Goal: Information Seeking & Learning: Learn about a topic

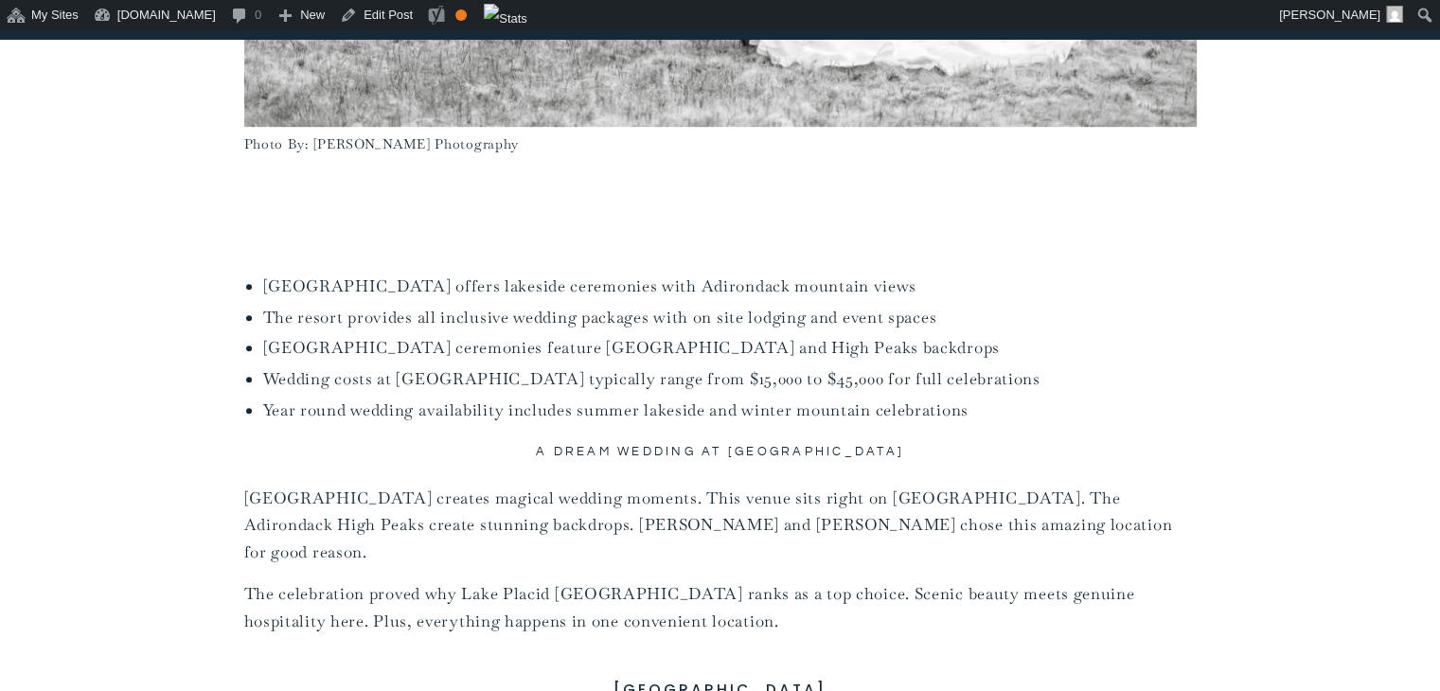
scroll to position [1094, 0]
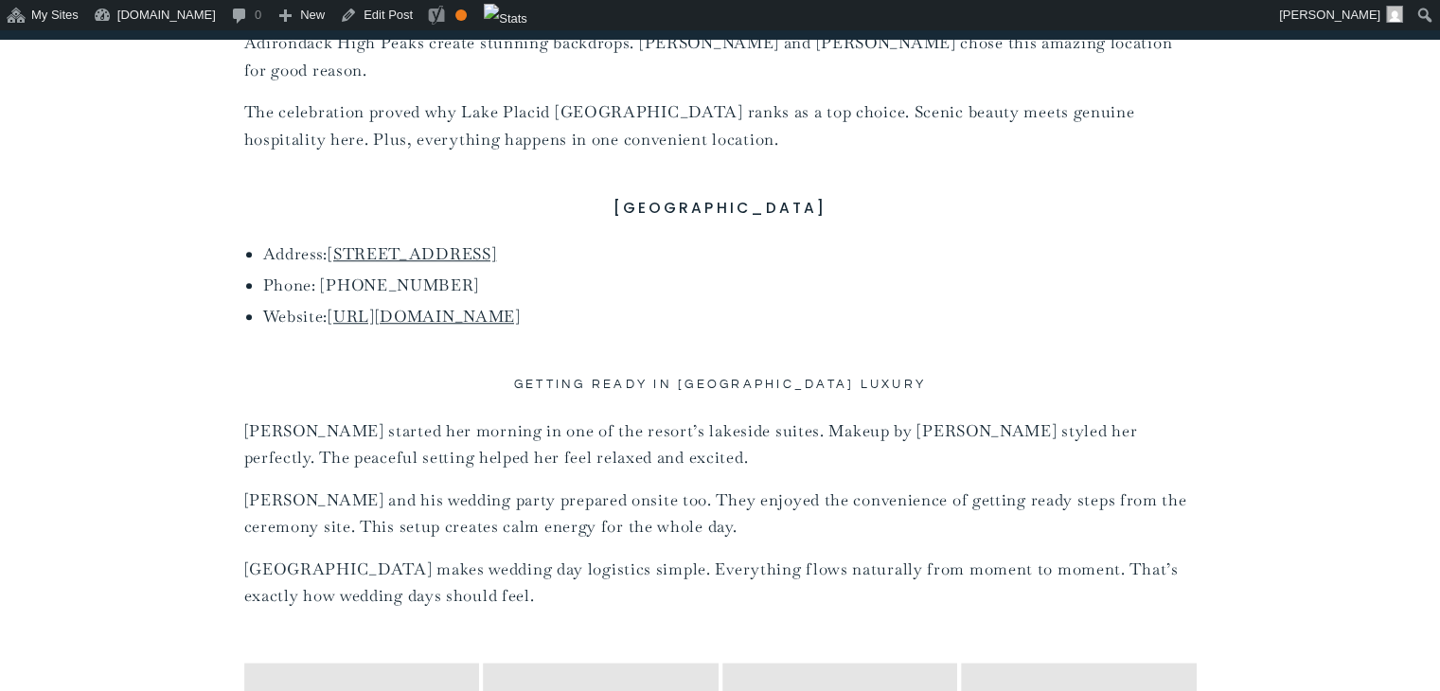
scroll to position [1577, 0]
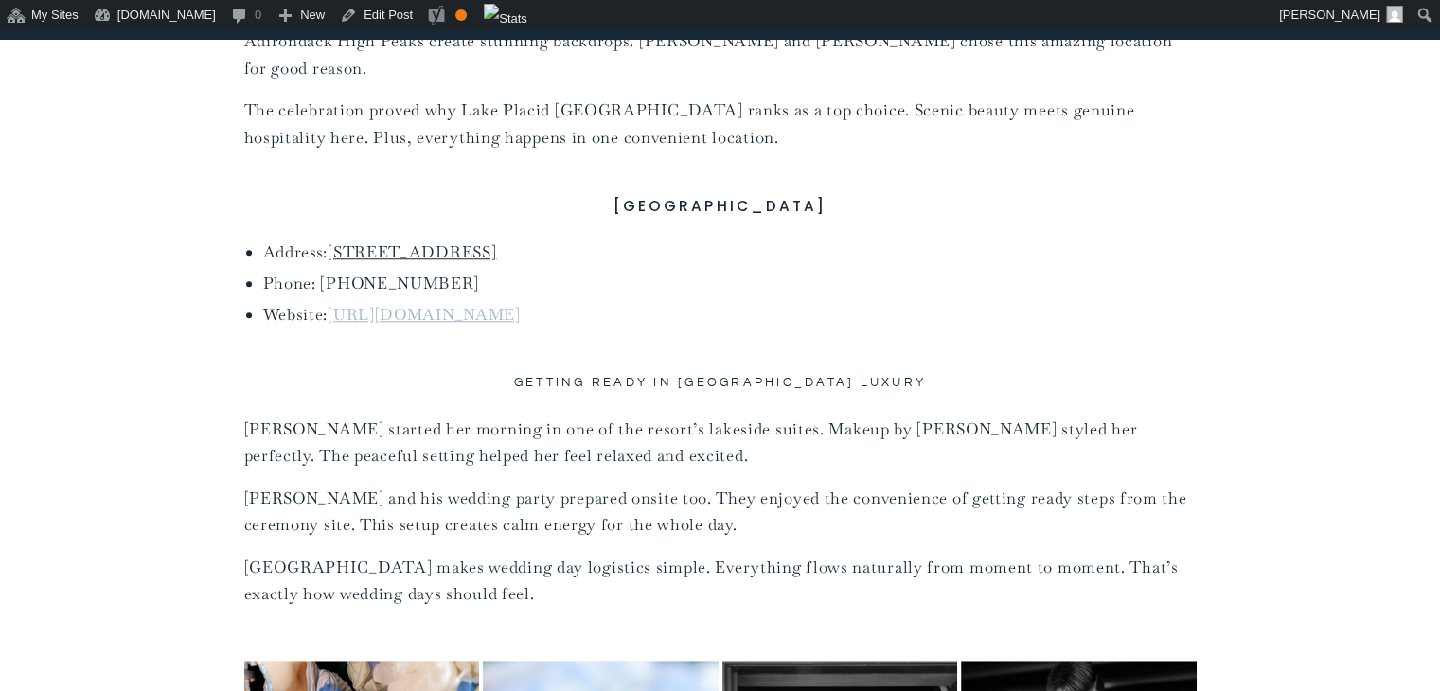
click at [500, 304] on link "[URL][DOMAIN_NAME]" at bounding box center [424, 314] width 193 height 21
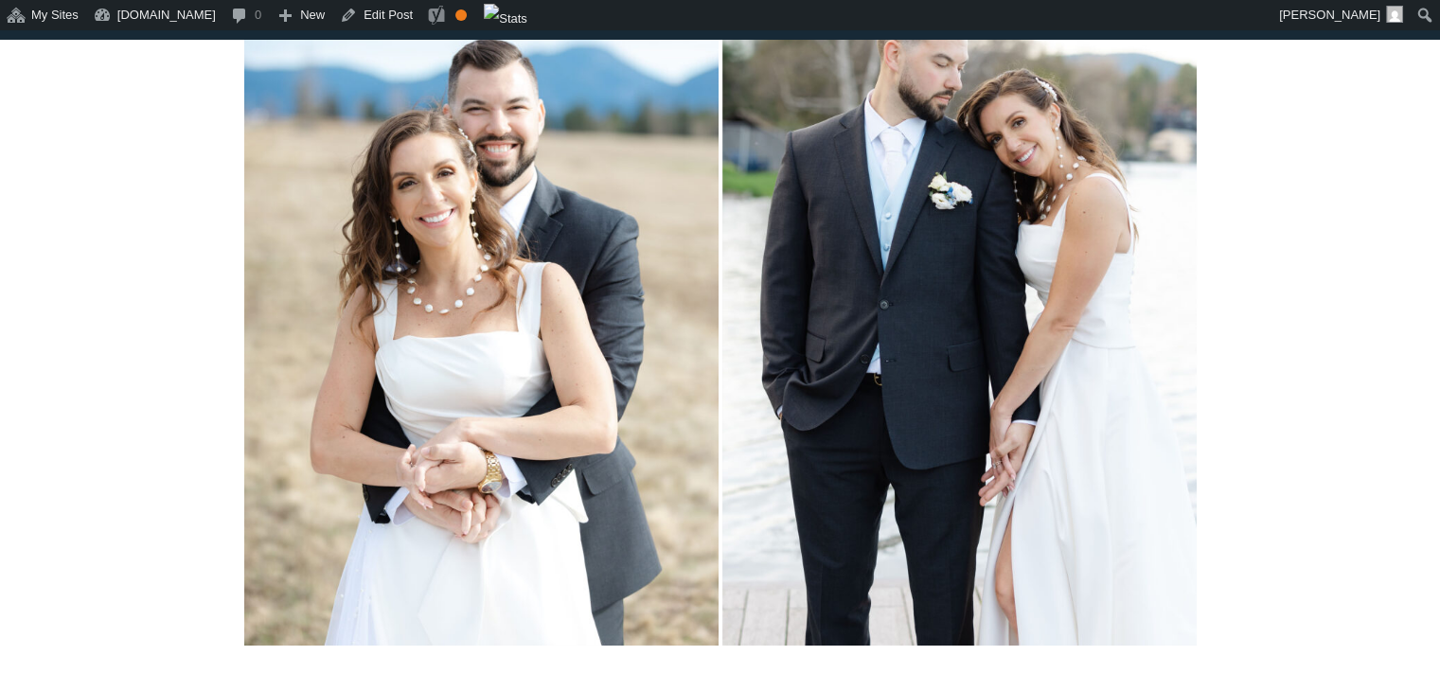
scroll to position [13678, 0]
